Goal: Check status

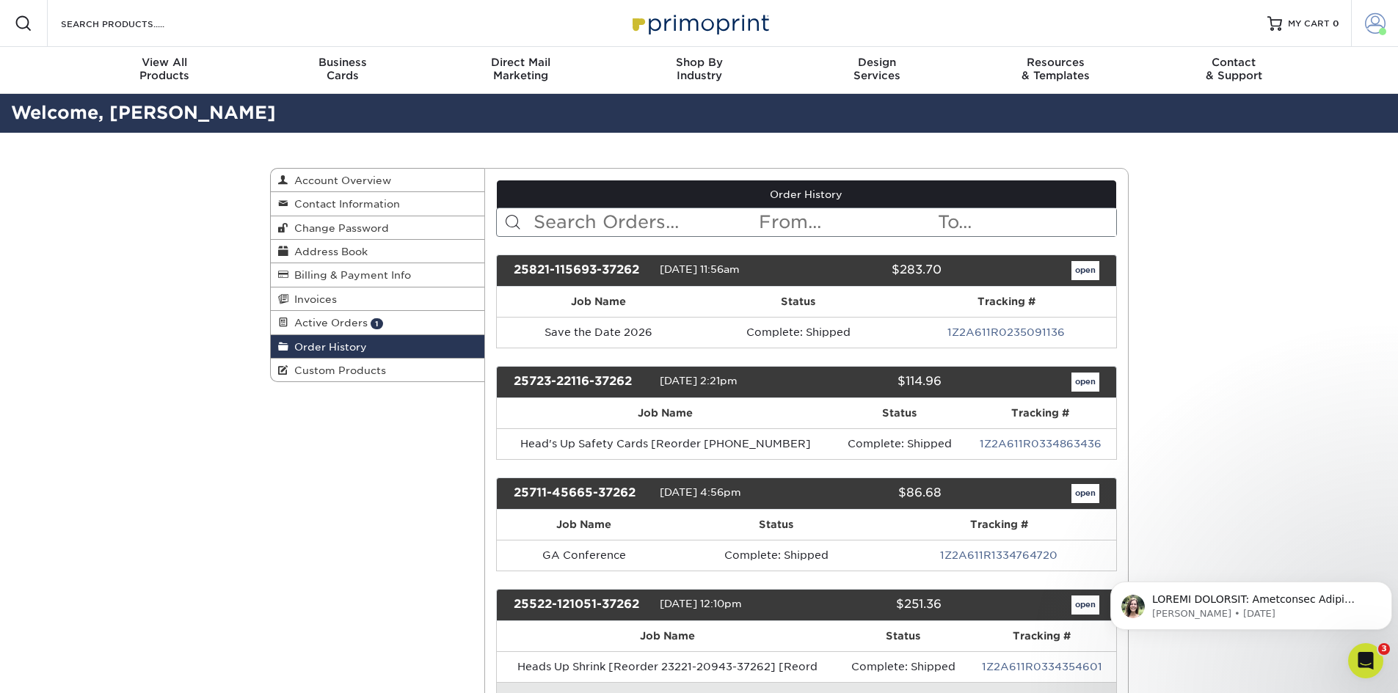
click at [1373, 22] on span at bounding box center [1375, 23] width 21 height 21
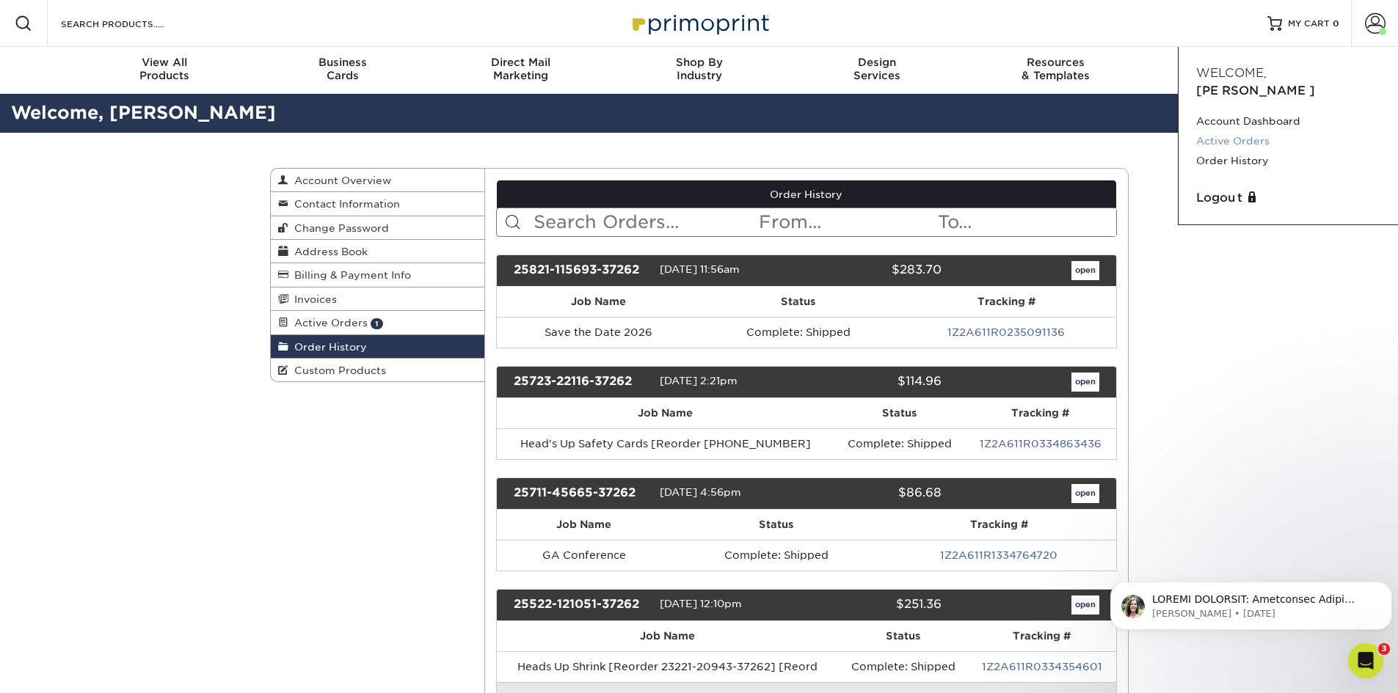
click at [1256, 131] on link "Active Orders" at bounding box center [1288, 141] width 184 height 20
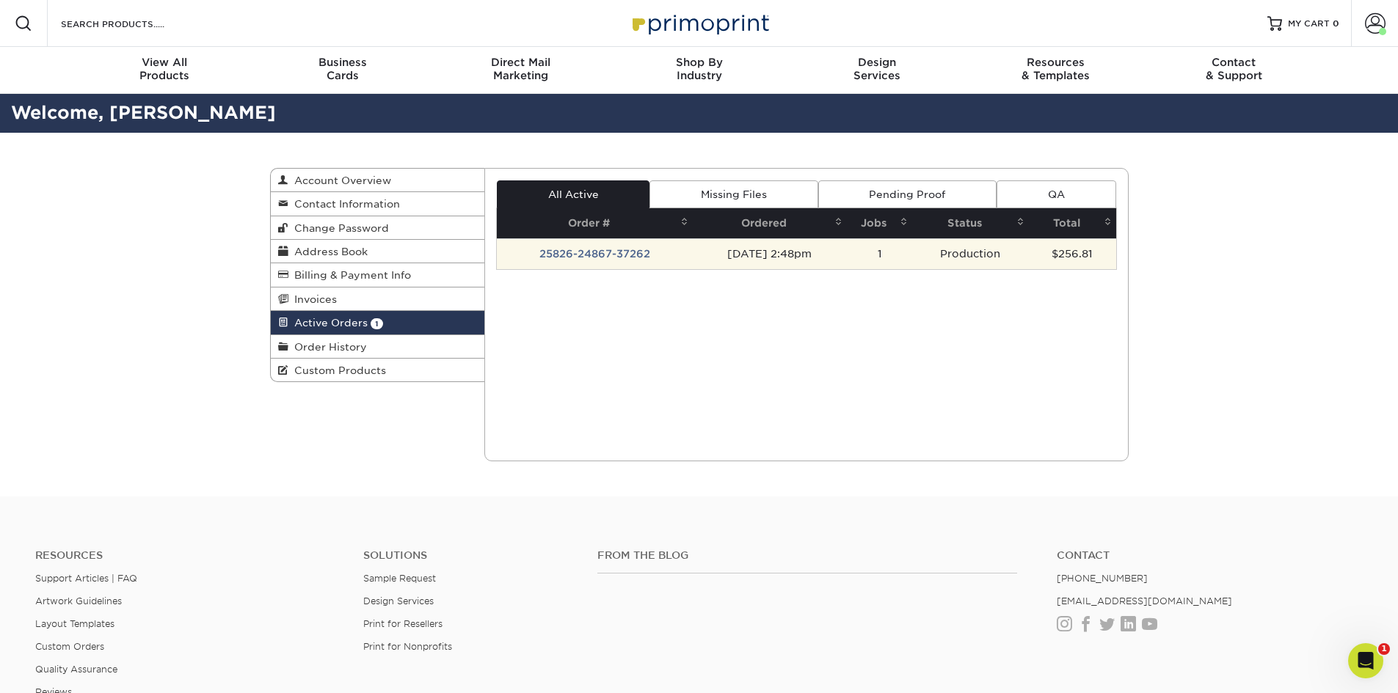
click at [630, 245] on td "25826-24867-37262" at bounding box center [595, 253] width 196 height 31
